Goal: Task Accomplishment & Management: Manage account settings

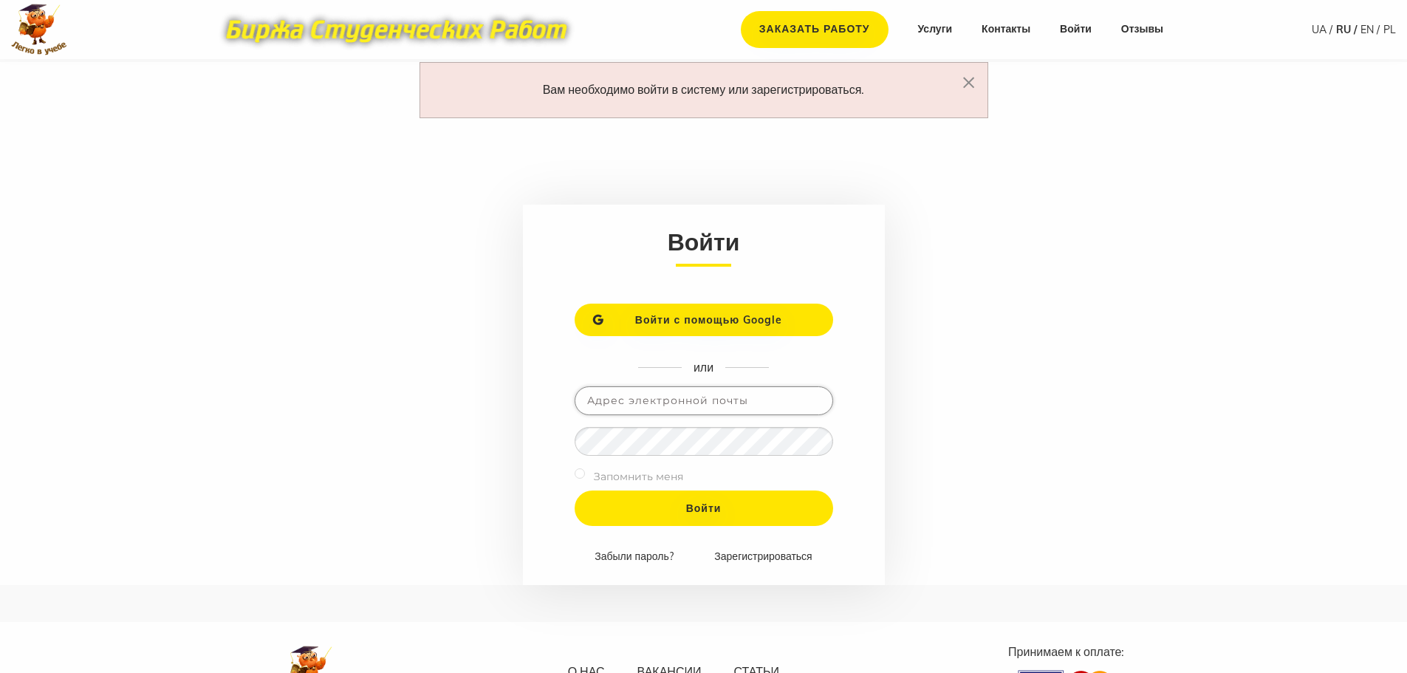
type input "[EMAIL_ADDRESS][DOMAIN_NAME]"
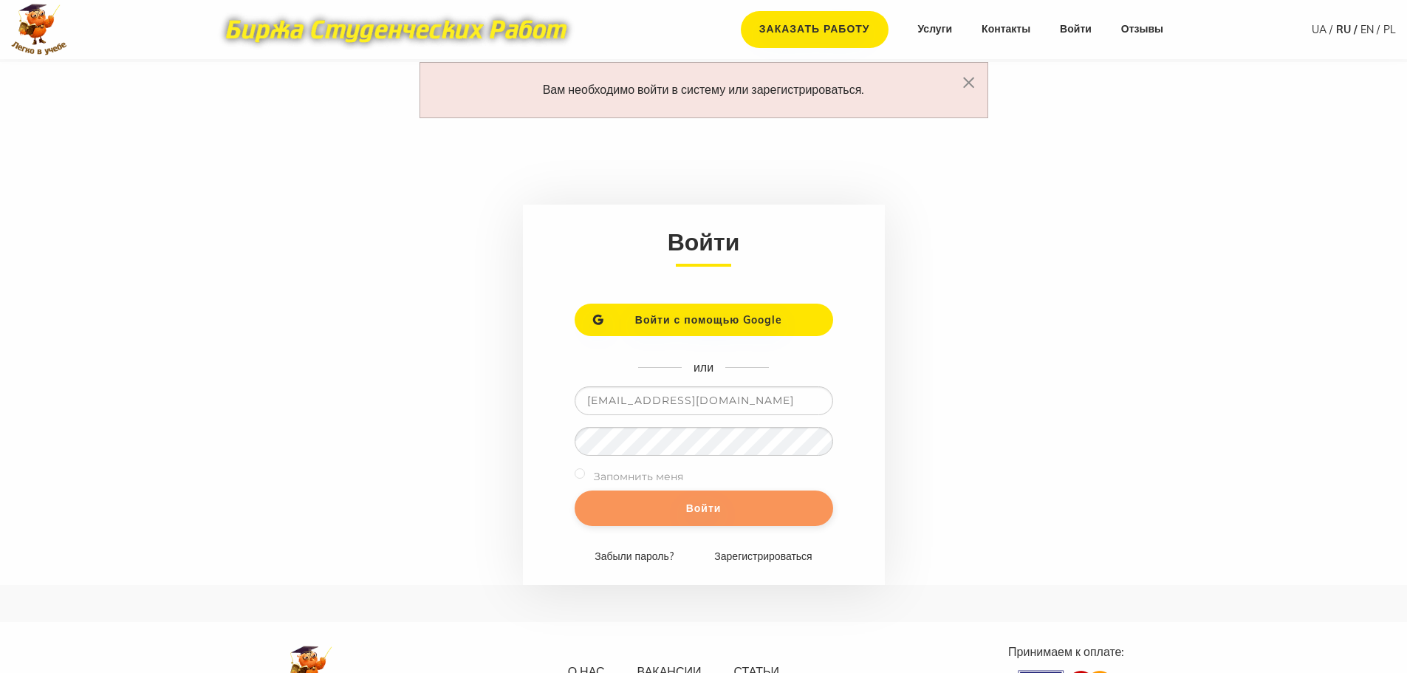
click at [700, 507] on input "Войти" at bounding box center [704, 507] width 259 height 35
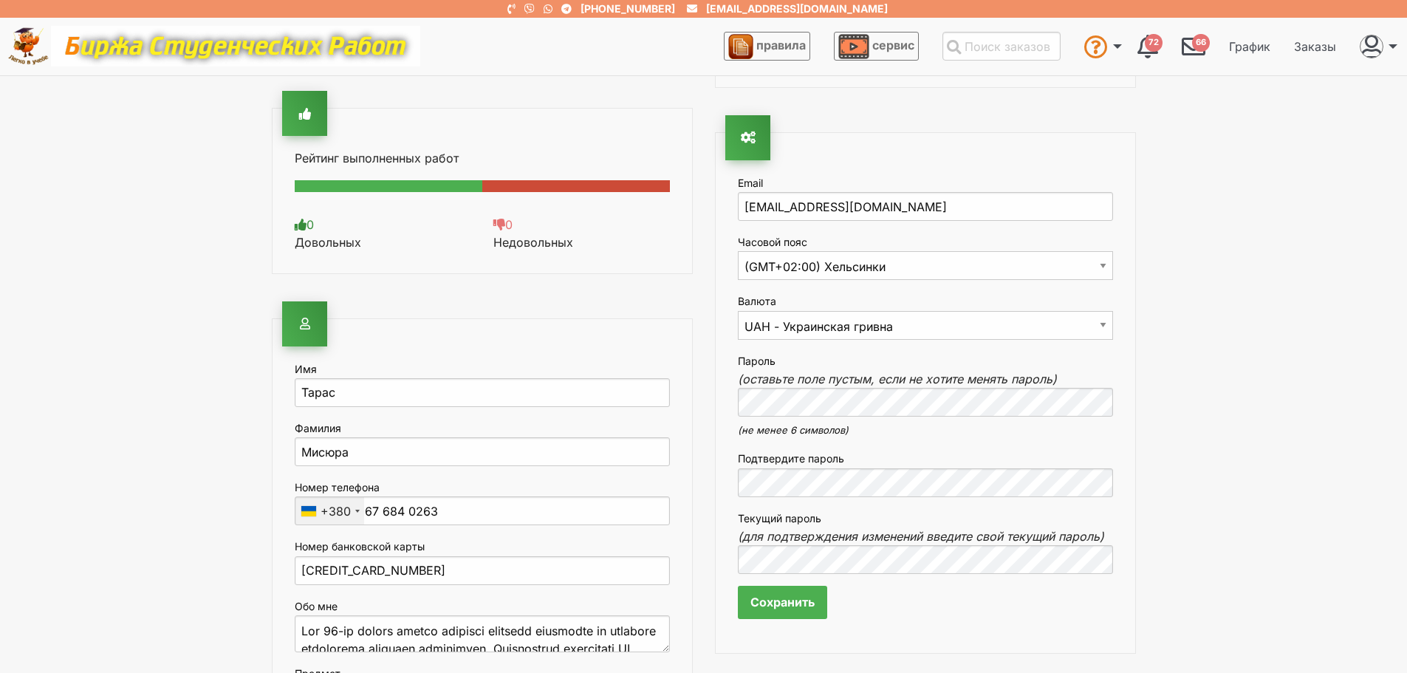
scroll to position [369, 0]
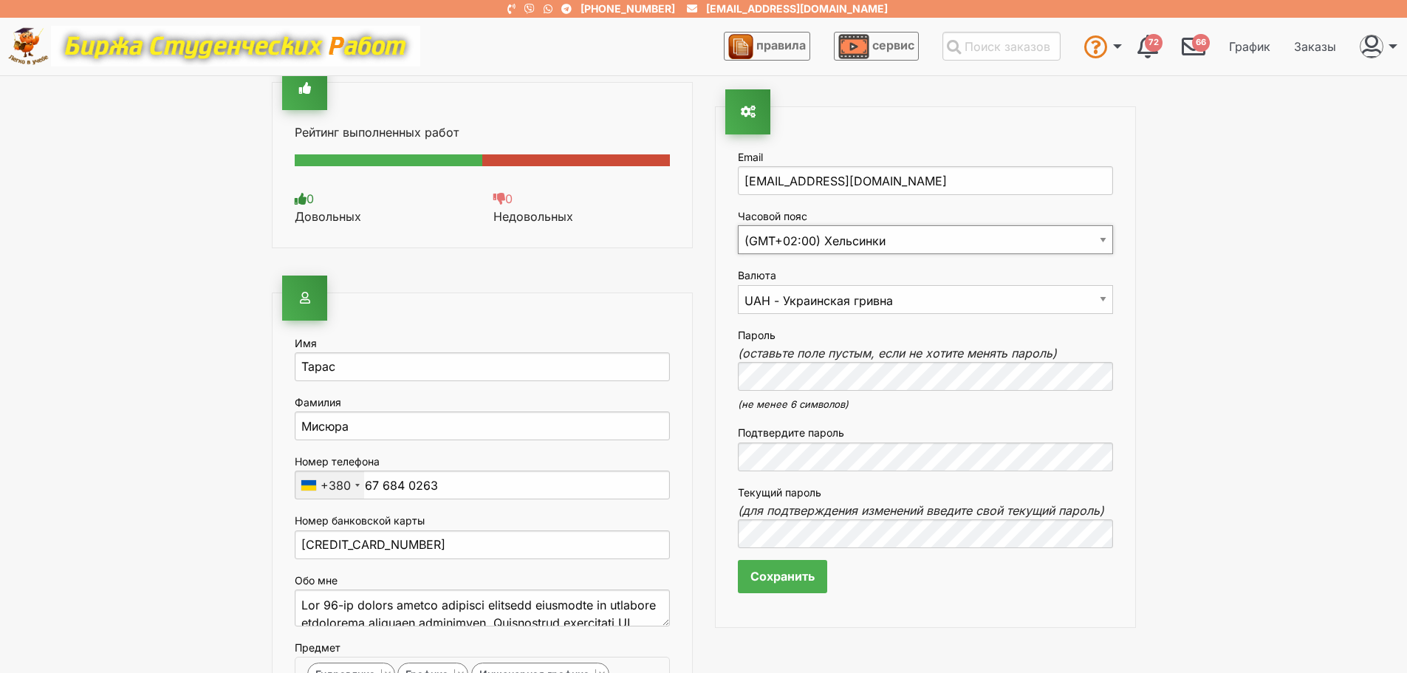
click at [875, 238] on select "(GMT-12:00) Международная линия перемены дат (GMT-11:00) Американское Самоа (GM…" at bounding box center [925, 239] width 375 height 29
select select "Kyiv"
click at [738, 226] on select "(GMT-12:00) Международная линия перемены дат (GMT-11:00) Американское Самоа (GM…" at bounding box center [925, 239] width 375 height 29
click at [1188, 348] on section "Ваш ID 4169 Загрузить фотографию Загрузить фото Рейтинг выполненных работ 0 Дов…" at bounding box center [703, 567] width 1407 height 1543
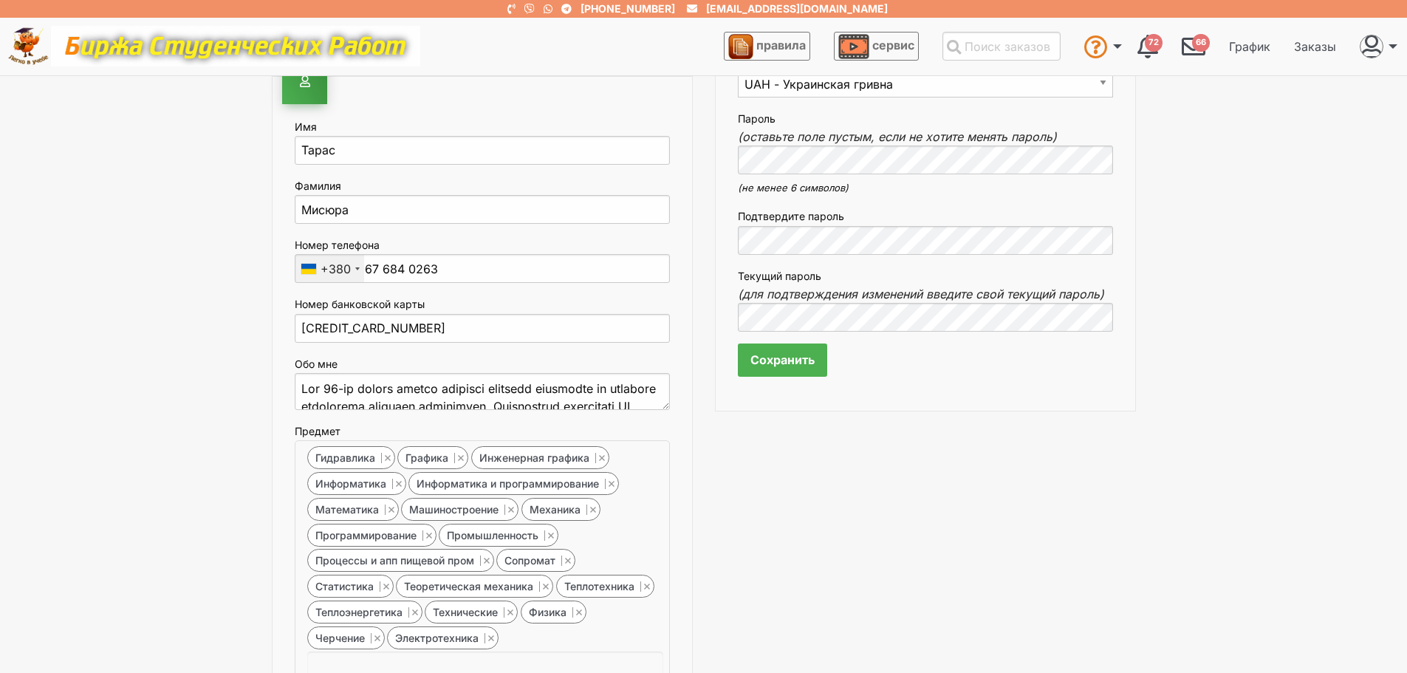
scroll to position [564, 0]
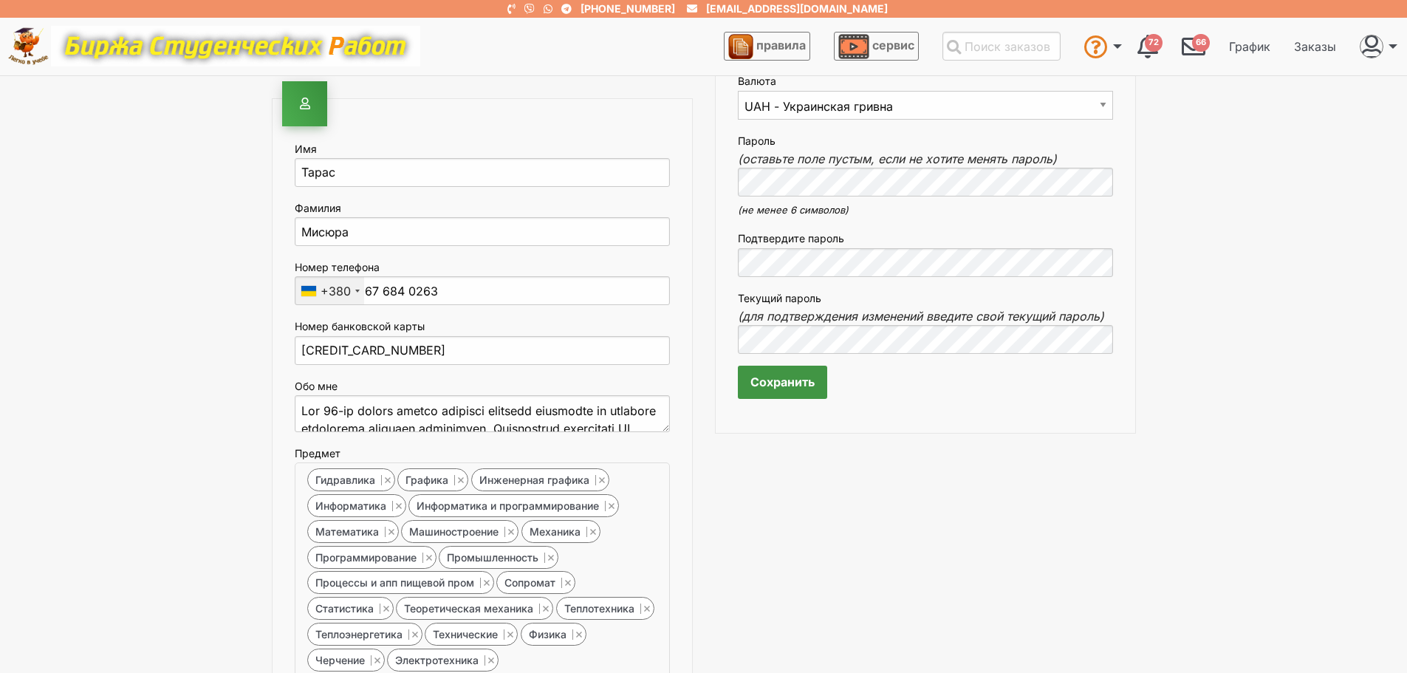
click at [766, 391] on input "Сохранить" at bounding box center [782, 382] width 89 height 33
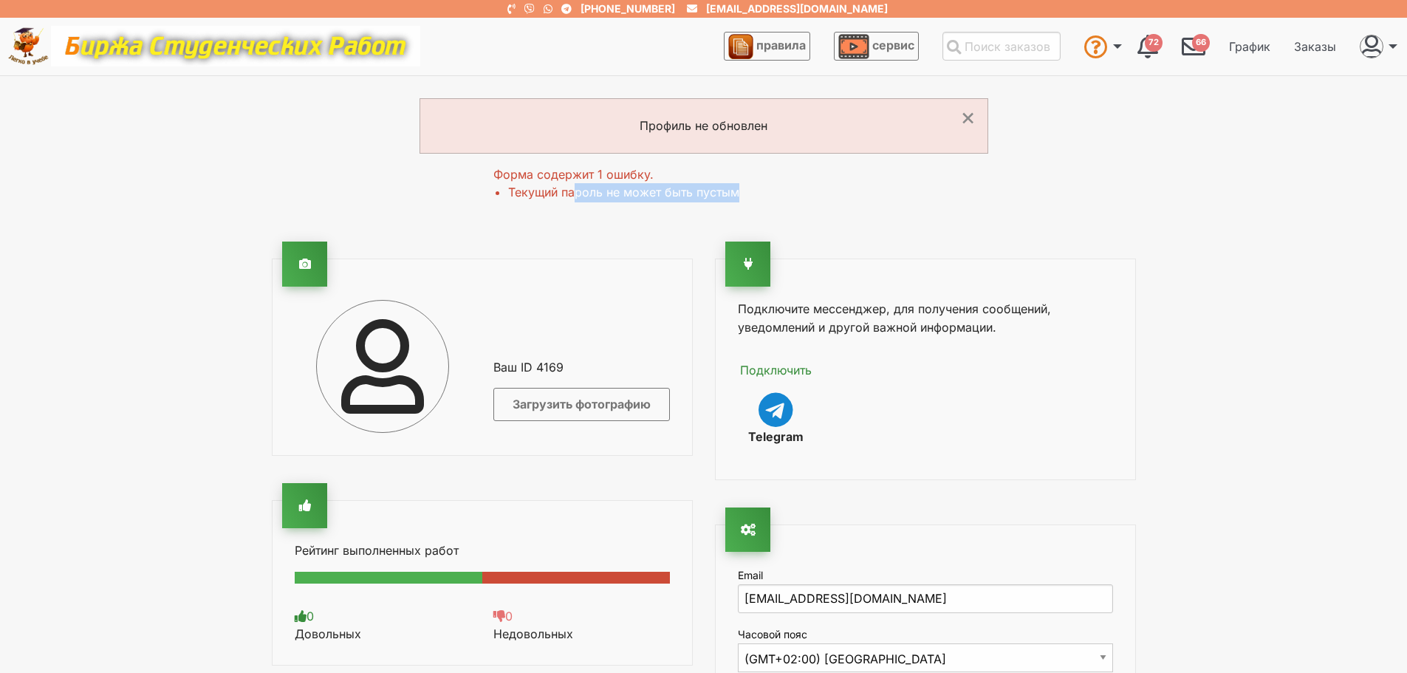
drag, startPoint x: 575, startPoint y: 195, endPoint x: 746, endPoint y: 195, distance: 170.6
click at [746, 195] on li "Текущий пароль не может быть пустым" at bounding box center [711, 192] width 406 height 19
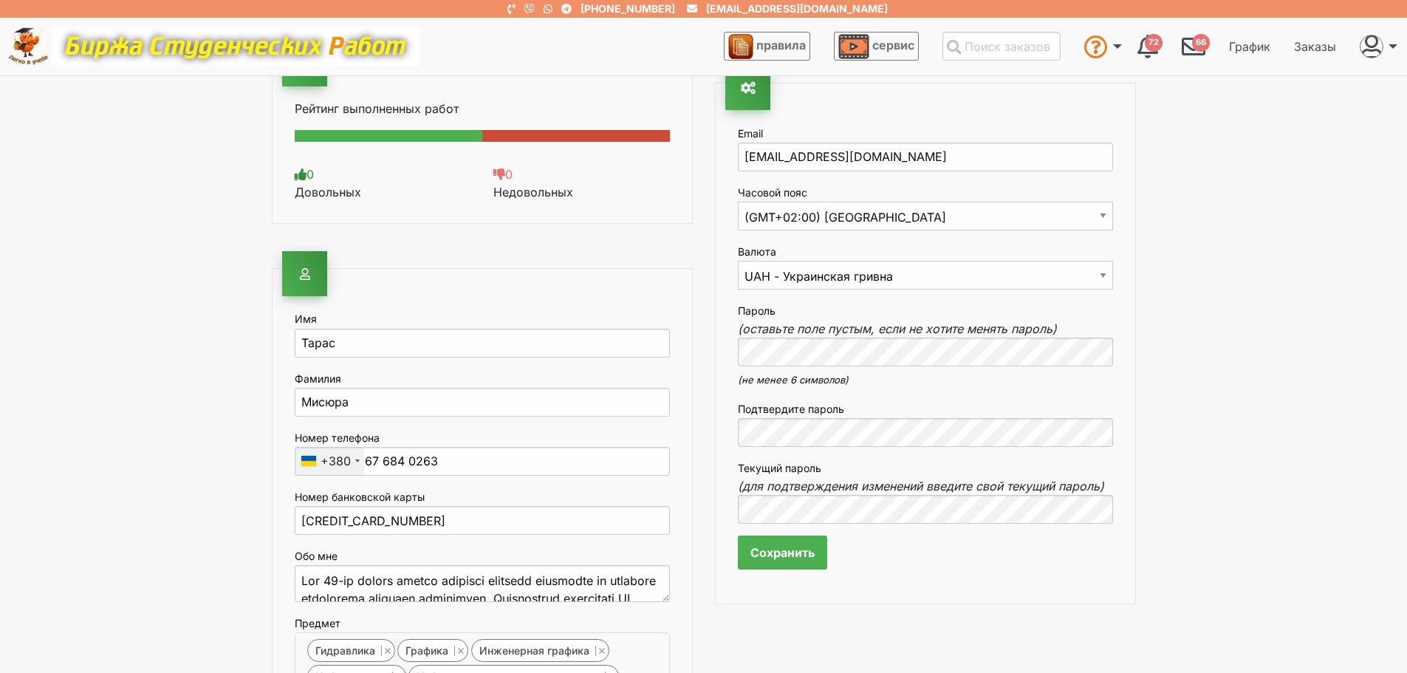
scroll to position [443, 0]
click at [688, 499] on div "Имя Тарас Фамилия Мисюра Номер телефона +380 Ukraine (Україна) +380 Russia (Рос…" at bounding box center [482, 626] width 421 height 718
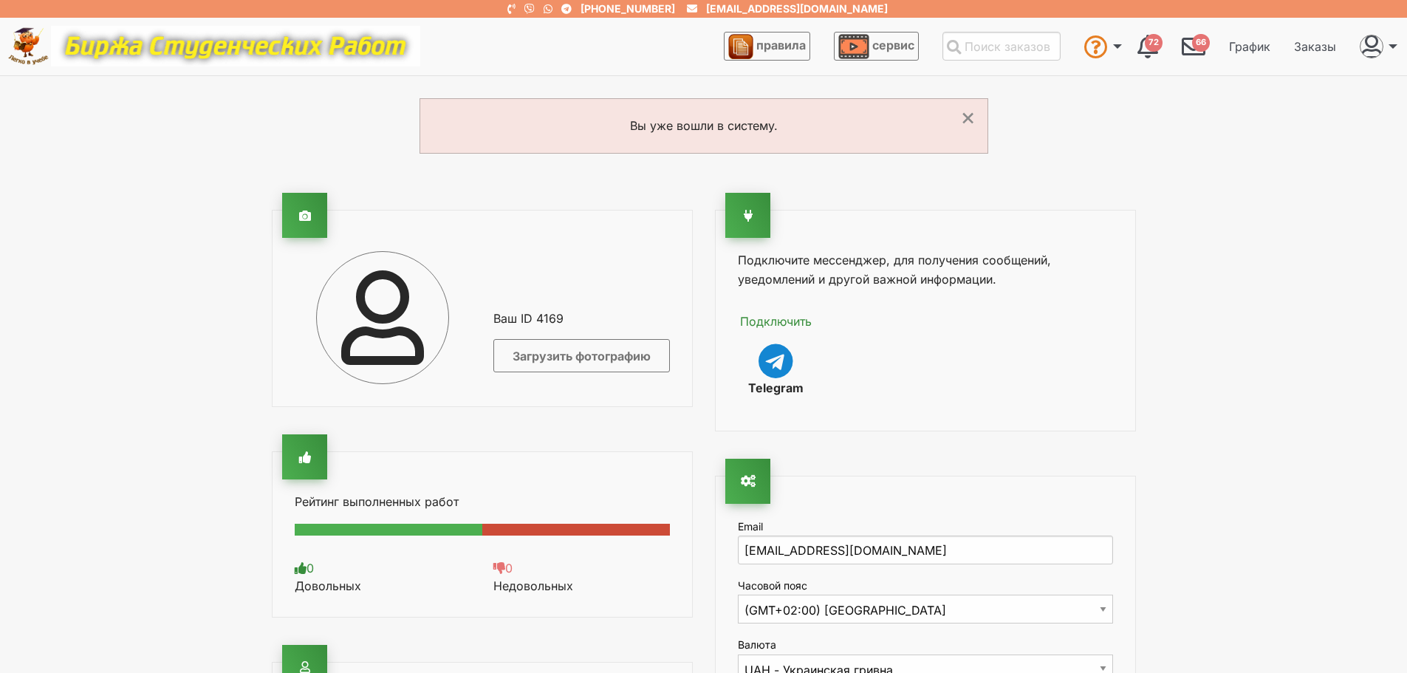
select select "Kyiv"
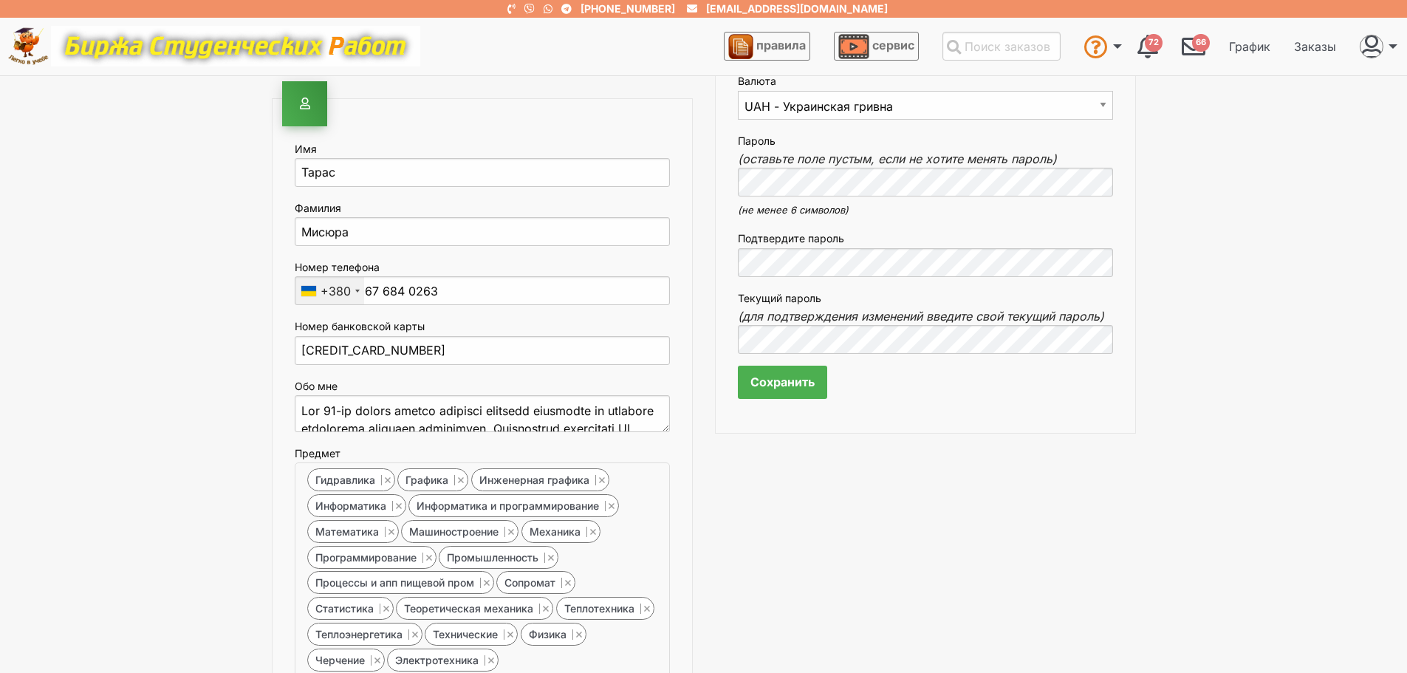
click at [855, 157] on icon "(оставьте поле пустым, если не хотите менять пароль)" at bounding box center [897, 158] width 319 height 15
click at [824, 487] on div "Подключите мессенджер, для получения сообщений, уведомлений и другой важной инф…" at bounding box center [925, 373] width 443 height 1543
click at [670, 273] on div "Ваш ID 4169 Загрузить фотографию Загрузить фото Рейтинг выполненных работ 0 Дов…" at bounding box center [704, 373] width 886 height 1543
click at [799, 384] on input "Сохранить" at bounding box center [782, 382] width 89 height 33
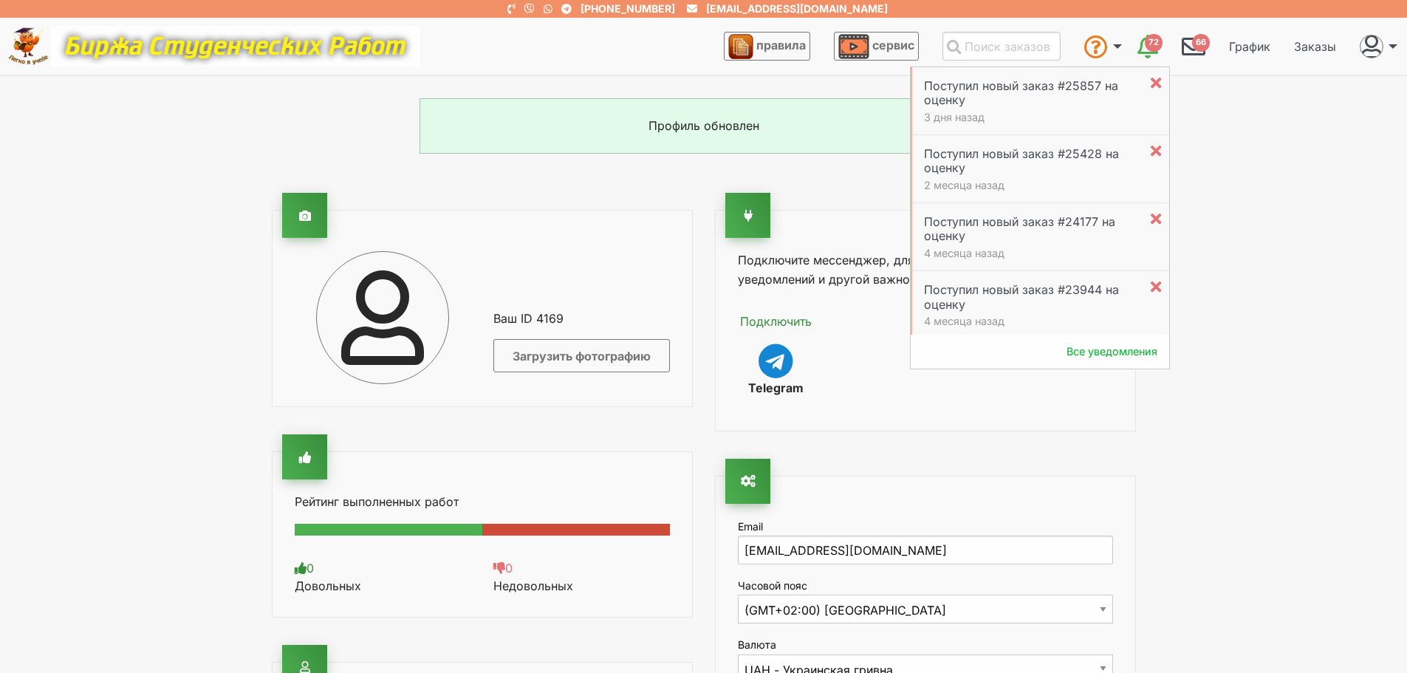
click at [1151, 51] on span "72" at bounding box center [1154, 43] width 18 height 18
click at [935, 103] on div "Поступил новый заказ #25857 на оценку" at bounding box center [1031, 93] width 215 height 28
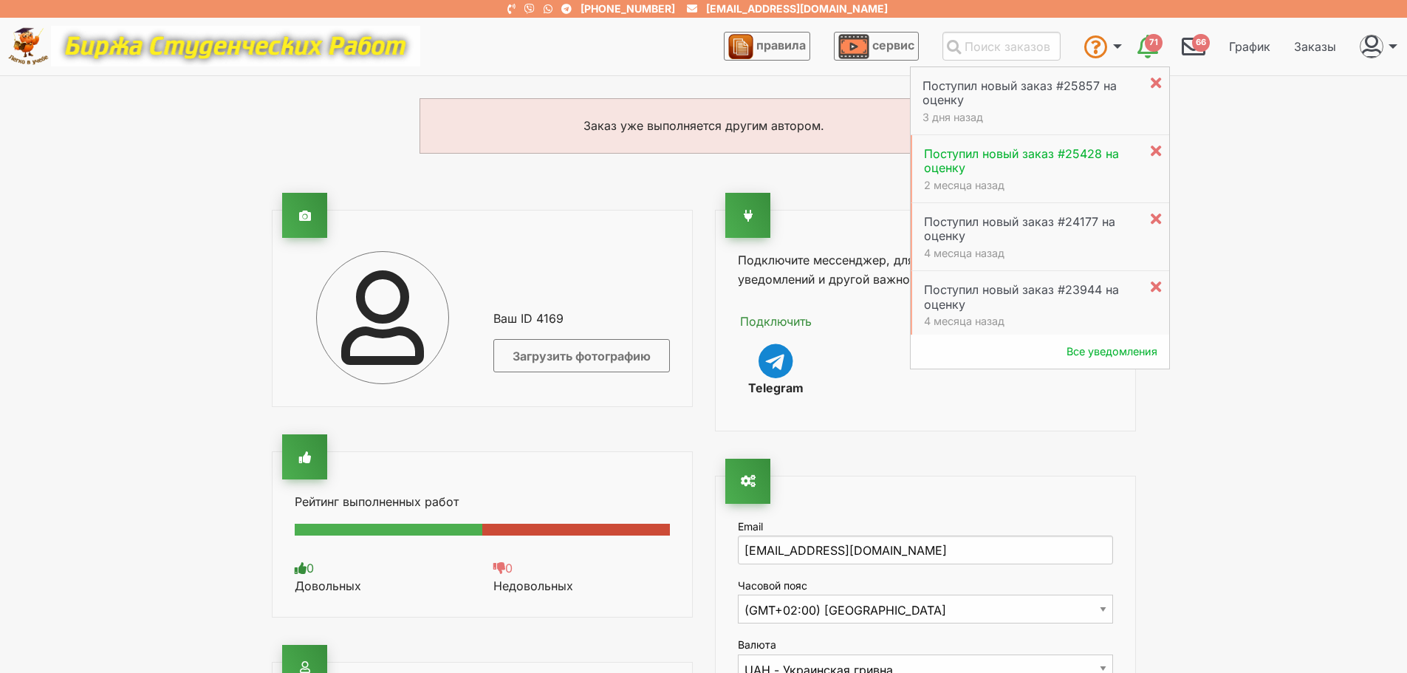
click at [1000, 159] on div "Поступил новый заказ #25428 на оценку" at bounding box center [1031, 161] width 215 height 28
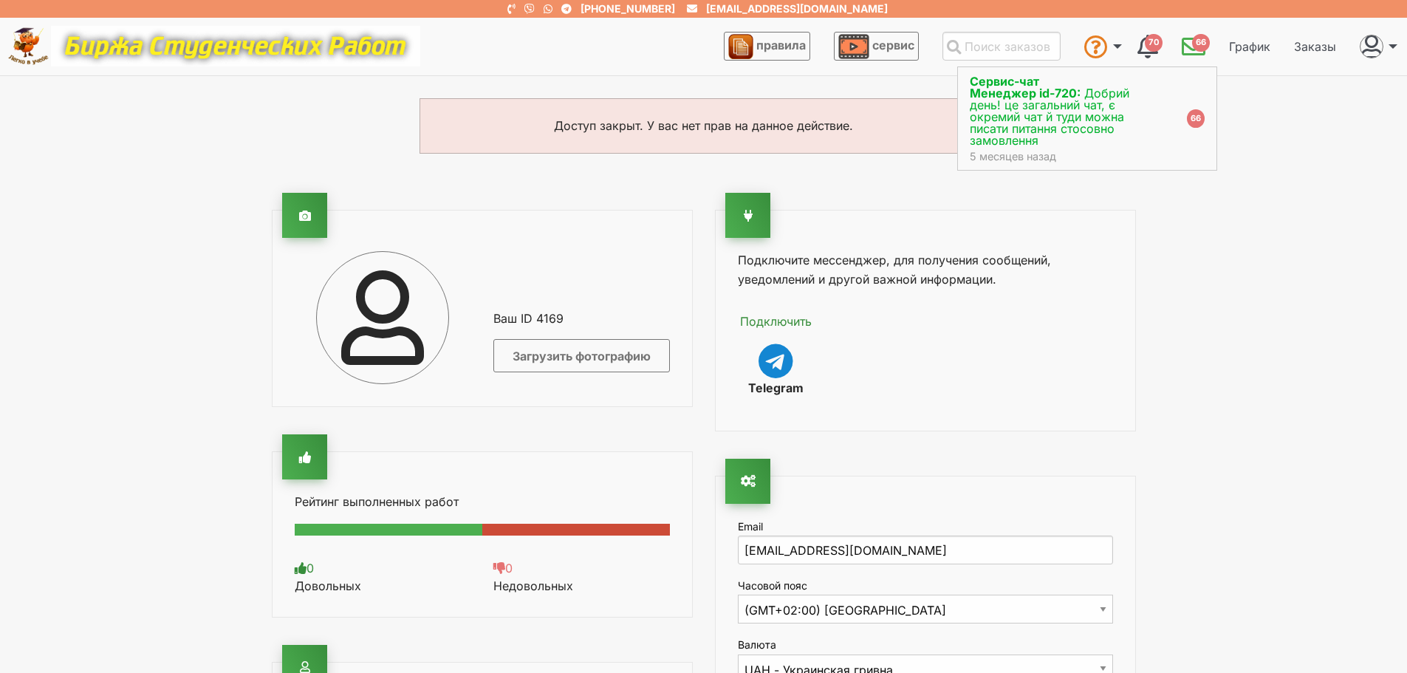
click at [1036, 110] on span "Добрий день! це загальний чат, є окремий чат й туди можна писати питання стосов…" at bounding box center [1050, 117] width 160 height 62
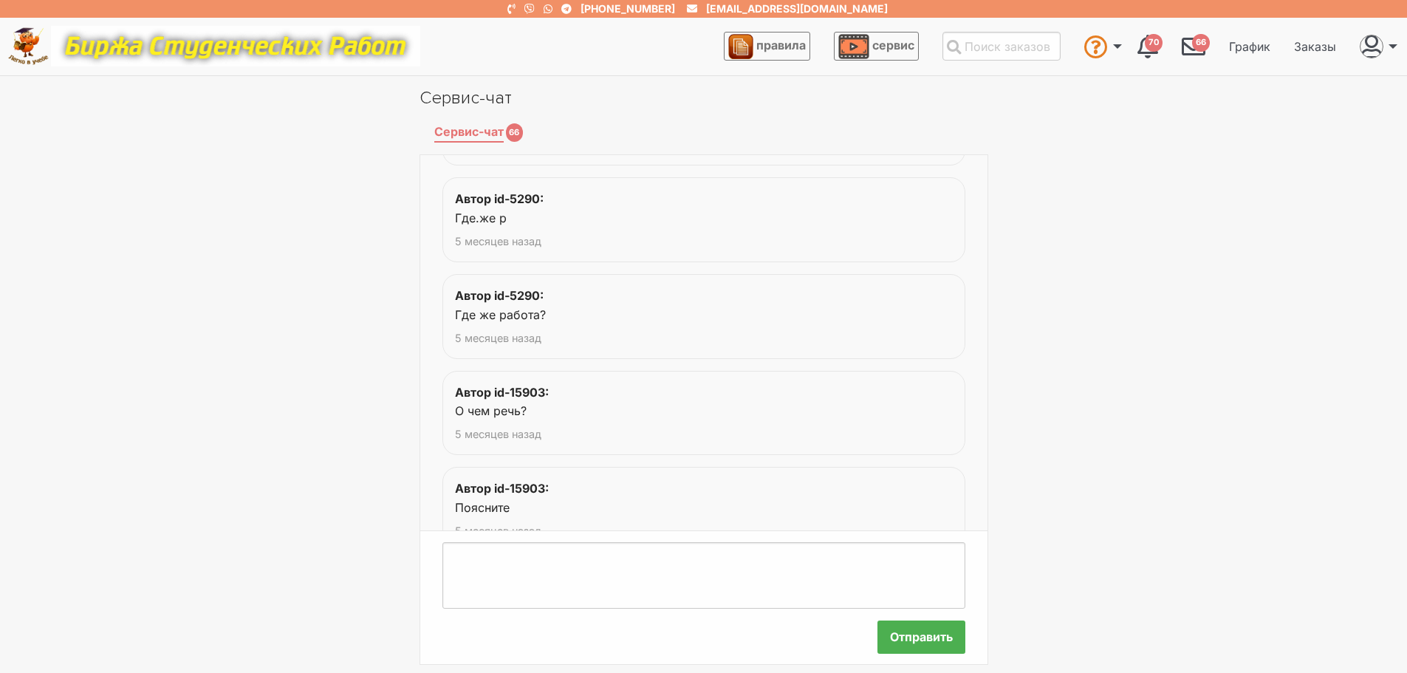
scroll to position [1728, 0]
